Goal: Task Accomplishment & Management: Understand process/instructions

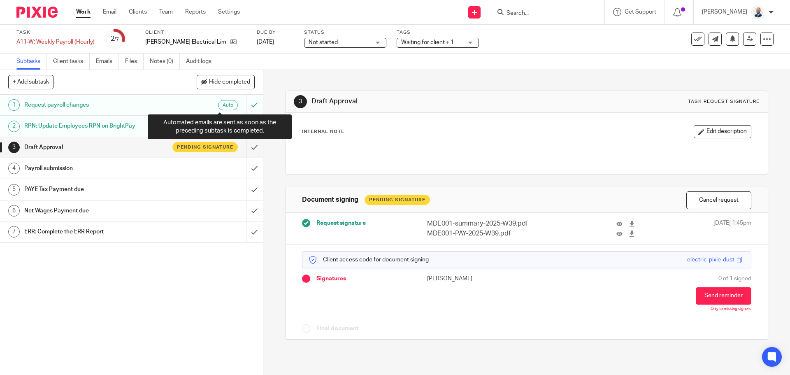
click at [213, 297] on div "1 Request payroll changes Auto 2 RPN: Update Employees RPN on BrightPay 3 Draft…" at bounding box center [131, 235] width 263 height 280
